Goal: Use online tool/utility

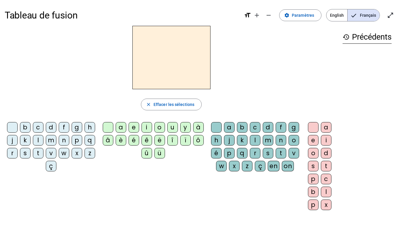
click at [147, 128] on div "i" at bounding box center [146, 127] width 11 height 11
click at [260, 141] on div "l" at bounding box center [255, 140] width 11 height 11
click at [56, 142] on div "m" at bounding box center [51, 140] width 11 height 11
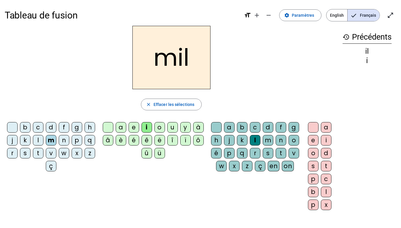
click at [121, 129] on div "a" at bounding box center [121, 127] width 11 height 11
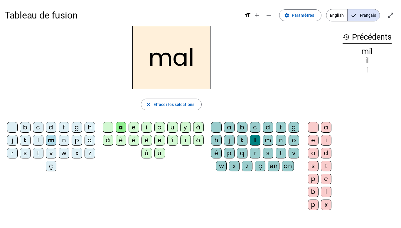
click at [221, 130] on div at bounding box center [216, 127] width 11 height 11
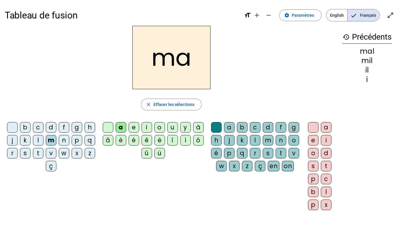
click at [43, 141] on div "l" at bounding box center [38, 140] width 11 height 11
click at [173, 129] on div "u" at bounding box center [172, 127] width 11 height 11
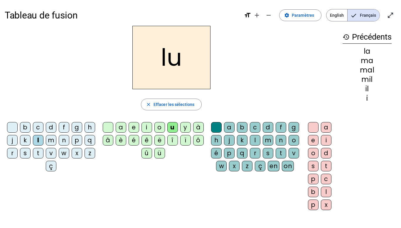
click at [56, 128] on div "d" at bounding box center [51, 127] width 11 height 11
click at [43, 150] on div "t" at bounding box center [38, 153] width 11 height 11
click at [130, 126] on div "e" at bounding box center [133, 127] width 11 height 11
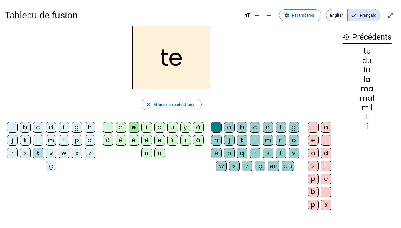
click at [56, 129] on div "d" at bounding box center [51, 127] width 11 height 11
click at [18, 140] on div "j" at bounding box center [12, 140] width 11 height 11
